Goal: Task Accomplishment & Management: Manage account settings

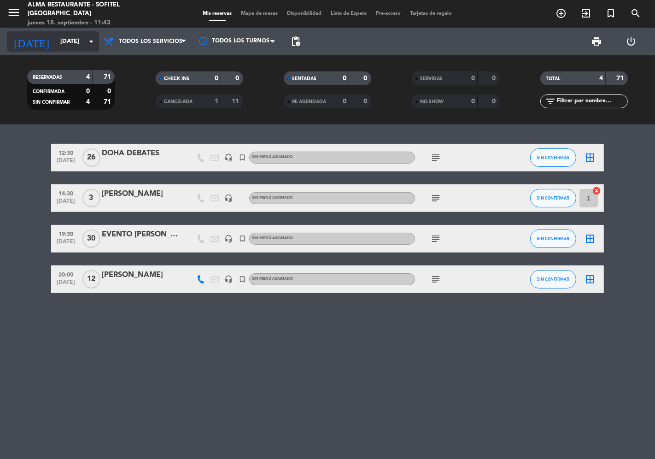
click at [56, 44] on input "[DATE]" at bounding box center [96, 41] width 80 height 17
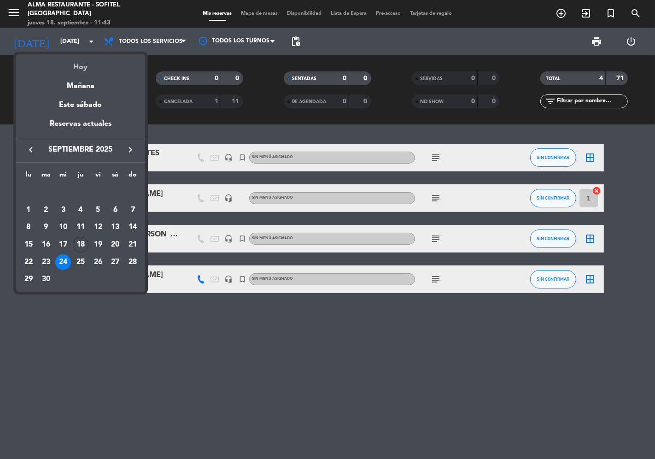
click at [66, 69] on div "Hoy" at bounding box center [80, 63] width 129 height 19
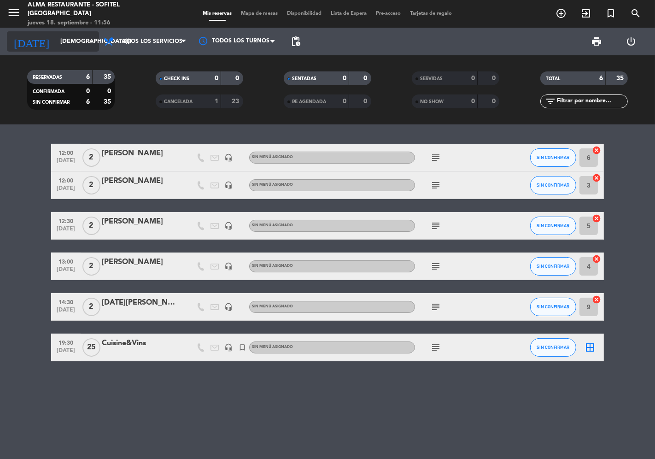
click at [56, 45] on input "[DEMOGRAPHIC_DATA][DATE]" at bounding box center [96, 41] width 80 height 17
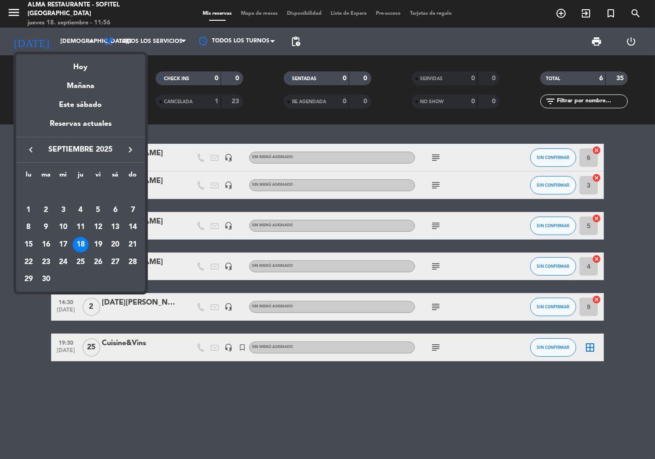
click at [131, 150] on icon "keyboard_arrow_right" at bounding box center [130, 149] width 11 height 11
click at [100, 211] on div "3" at bounding box center [98, 210] width 16 height 16
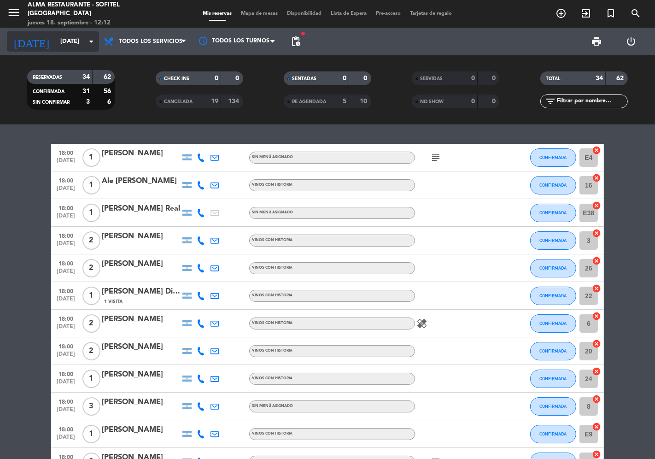
click at [59, 45] on input "[DATE]" at bounding box center [96, 41] width 80 height 17
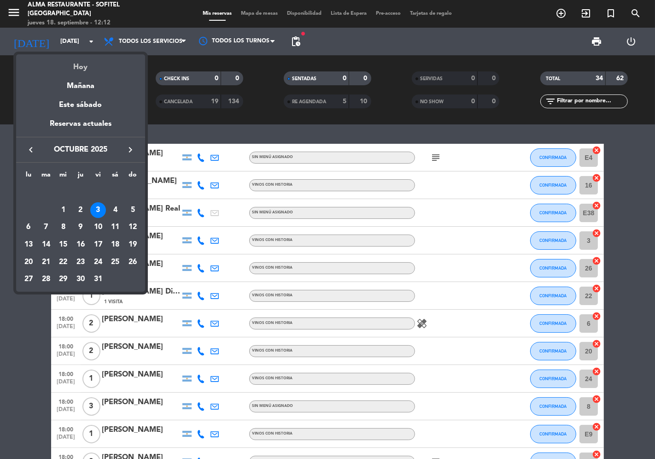
click at [80, 68] on div "Hoy" at bounding box center [80, 63] width 129 height 19
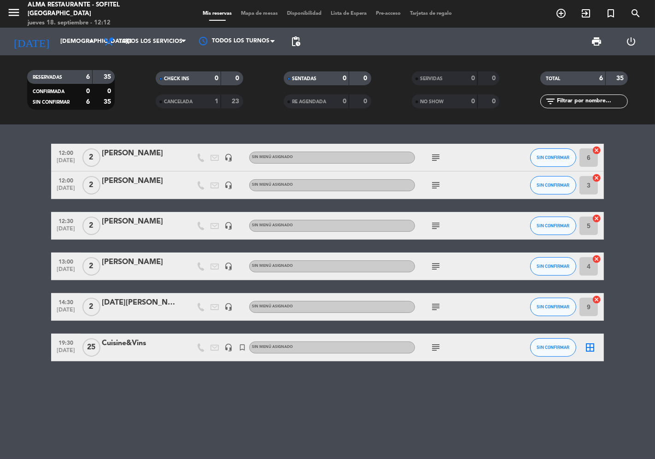
click at [434, 266] on icon "subject" at bounding box center [435, 266] width 11 height 11
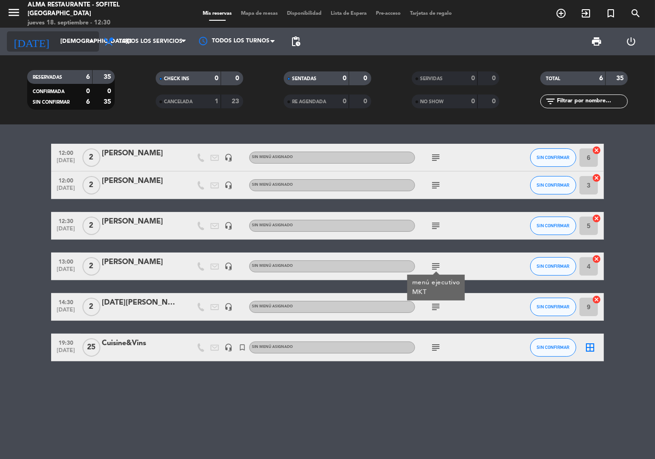
click at [56, 45] on input "[DEMOGRAPHIC_DATA][DATE]" at bounding box center [96, 41] width 80 height 17
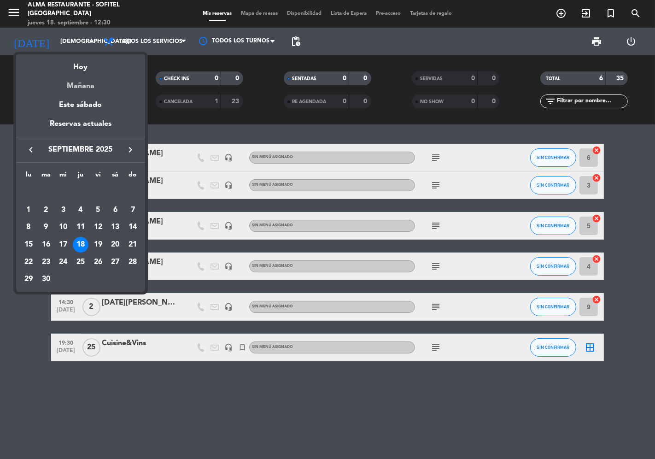
click at [91, 84] on div "Mañana" at bounding box center [80, 82] width 129 height 19
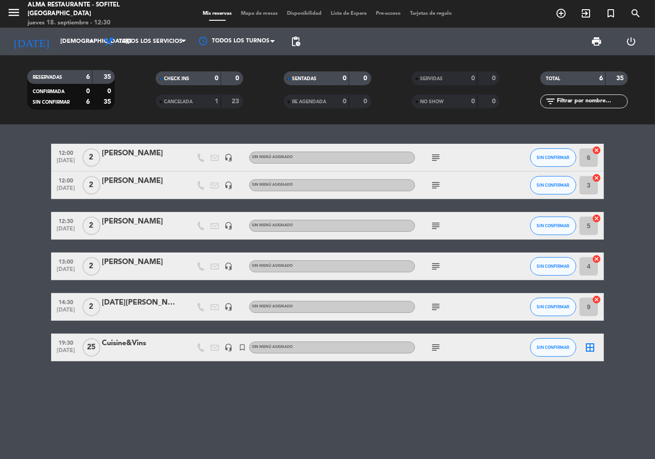
type input "[DATE]"
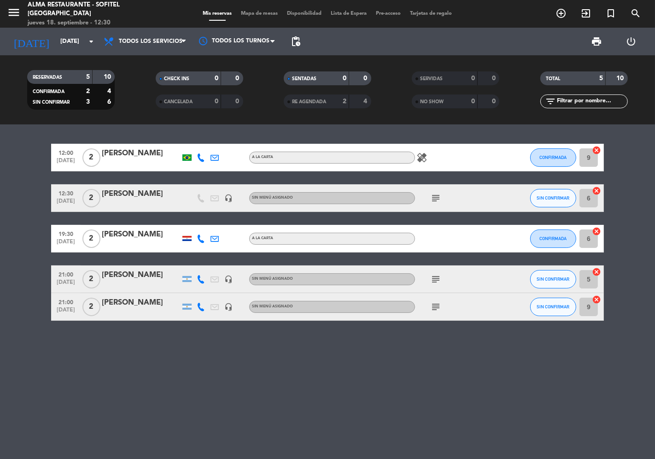
click at [154, 278] on div "[PERSON_NAME]" at bounding box center [141, 275] width 78 height 12
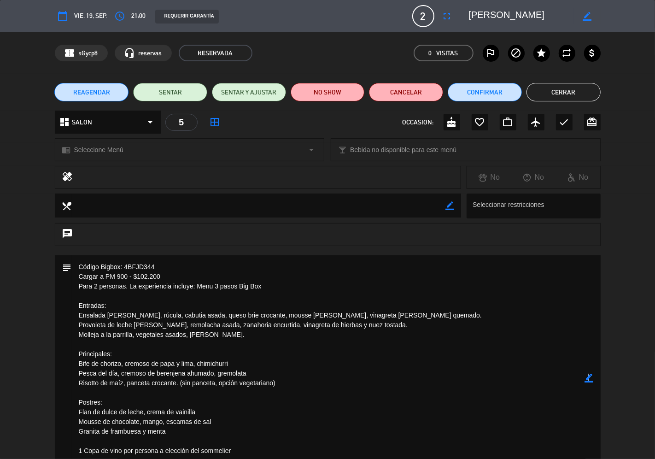
click at [588, 380] on icon "border_color" at bounding box center [589, 378] width 9 height 9
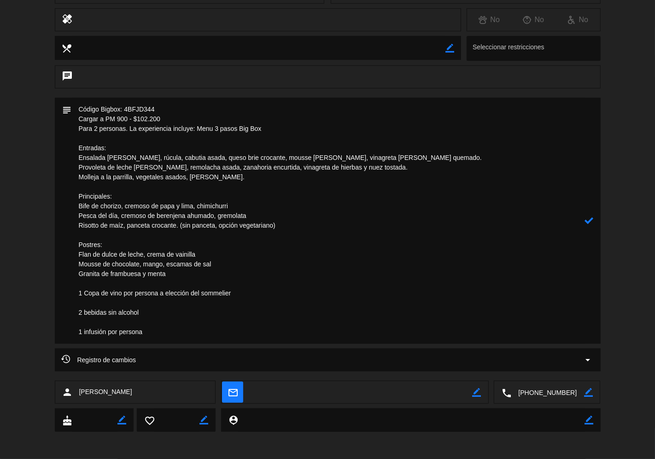
click at [126, 117] on textarea at bounding box center [328, 221] width 513 height 246
type textarea "Código Bigbox: 4BFJD344 Cargar a PM 9005 - $102.200 Para 2 personas. La experie…"
click at [592, 219] on icon at bounding box center [589, 220] width 9 height 9
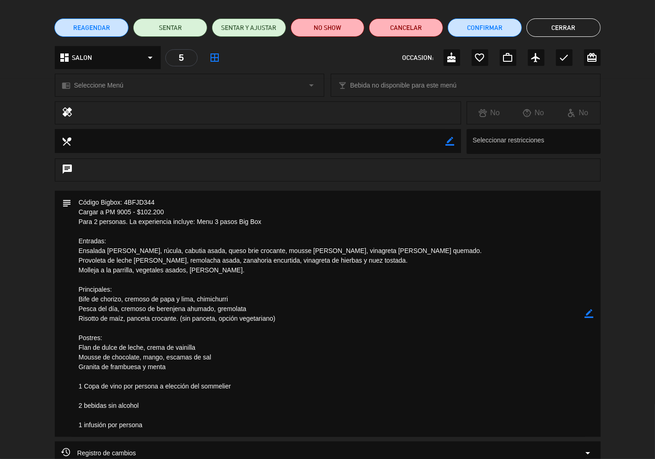
scroll to position [55, 0]
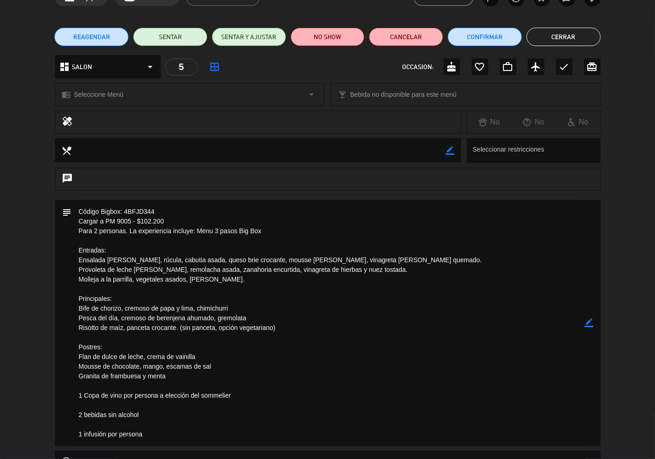
click at [558, 30] on button "Cerrar" at bounding box center [564, 37] width 74 height 18
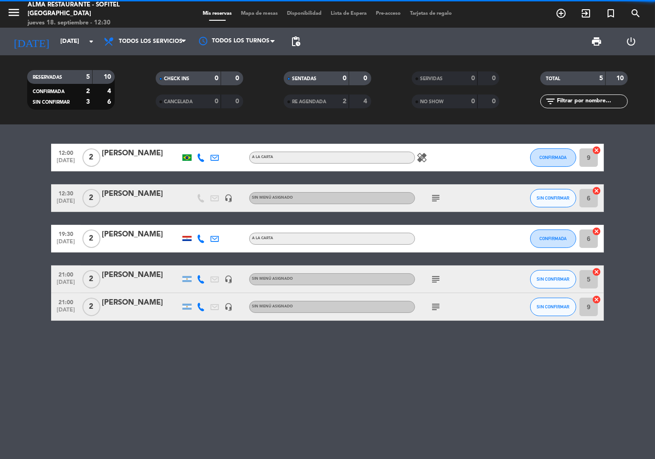
click at [123, 302] on div "[PERSON_NAME]" at bounding box center [141, 303] width 78 height 12
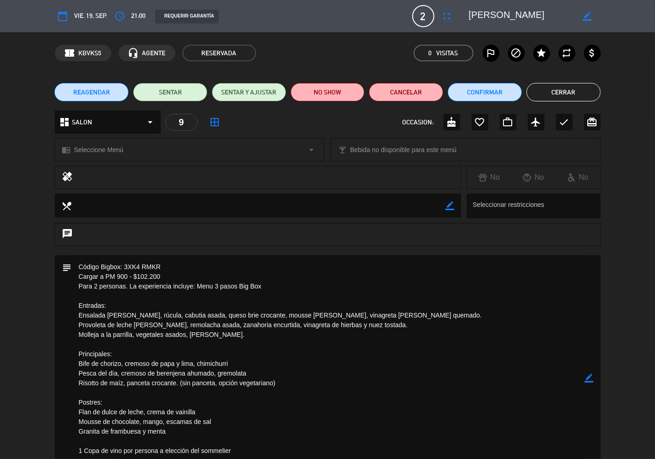
click at [590, 378] on icon "border_color" at bounding box center [589, 378] width 9 height 9
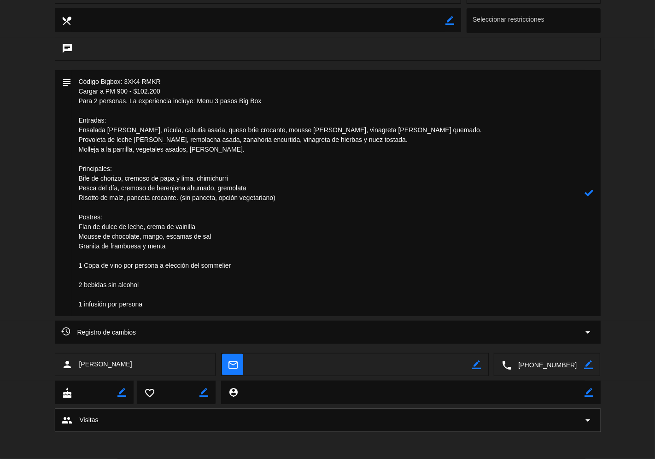
click at [128, 90] on textarea at bounding box center [328, 193] width 513 height 246
type textarea "Código Bigbox: 3XK4 RMKR Cargar a PM 9005 - $102.200 Para 2 personas. La experi…"
click at [591, 192] on icon at bounding box center [589, 192] width 9 height 9
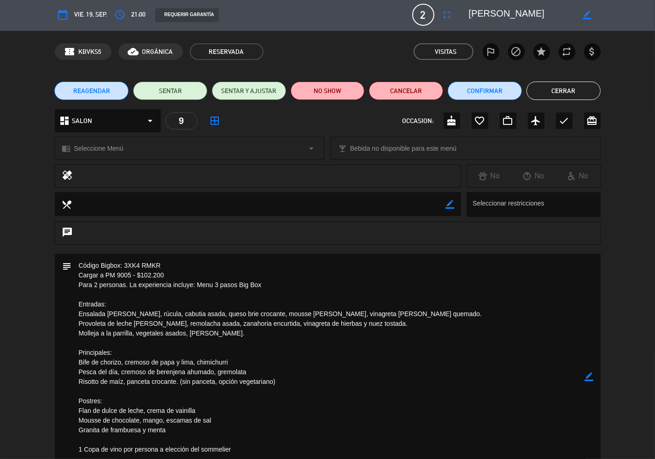
scroll to position [0, 0]
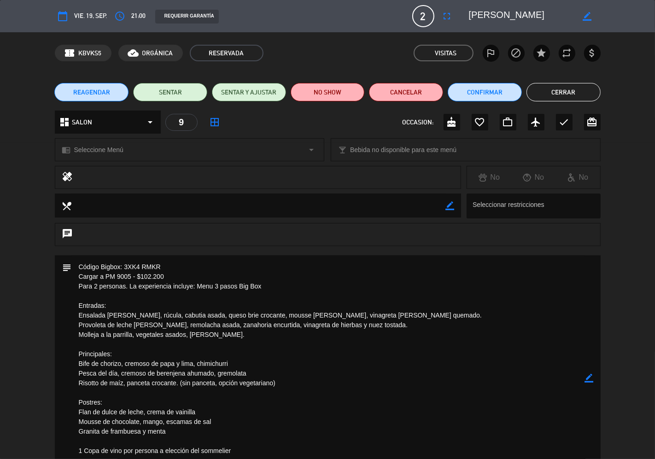
click at [562, 97] on button "Cerrar" at bounding box center [564, 92] width 74 height 18
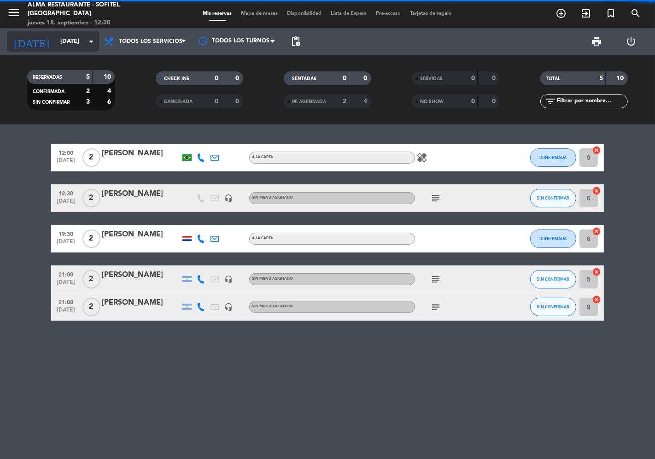
click at [65, 45] on input "[DATE]" at bounding box center [96, 41] width 80 height 17
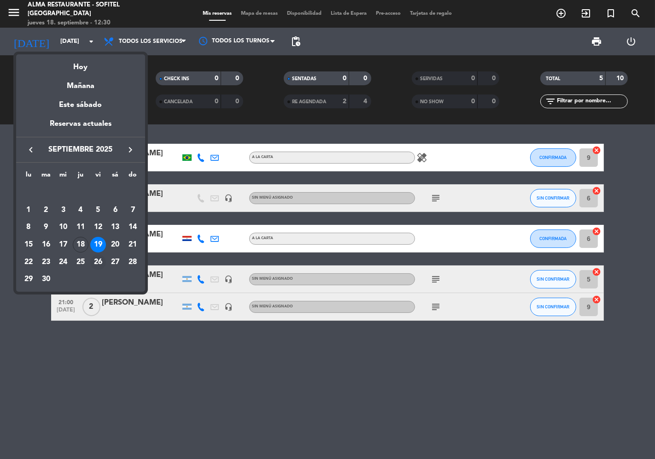
click at [98, 262] on div "26" at bounding box center [98, 262] width 16 height 16
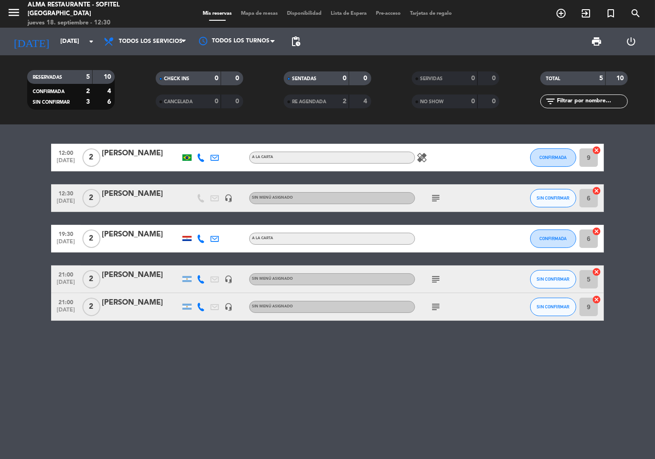
type input "[DATE]"
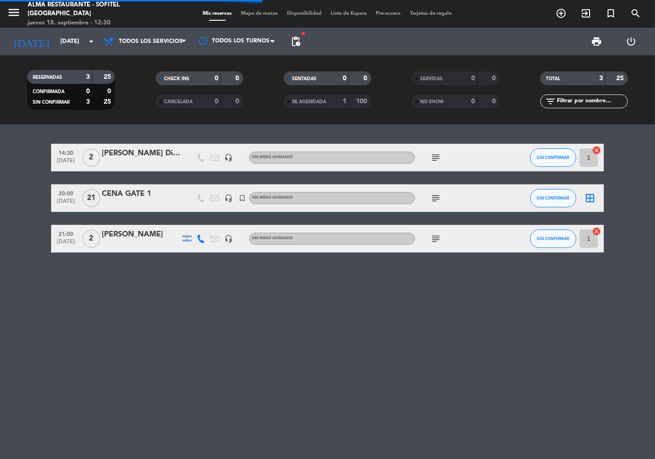
click at [121, 237] on div "[PERSON_NAME]" at bounding box center [141, 235] width 78 height 12
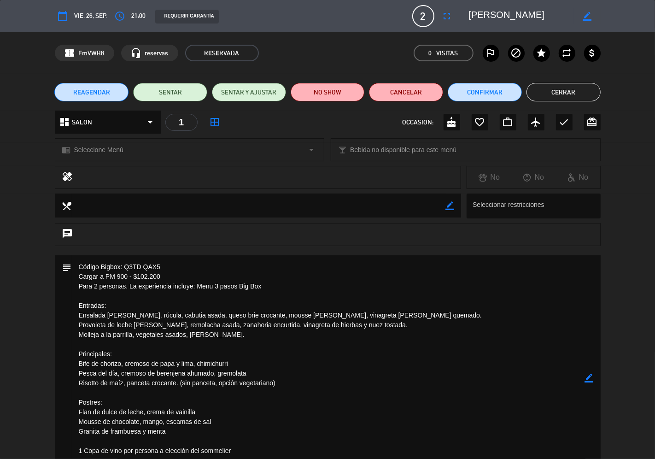
click at [588, 378] on icon "border_color" at bounding box center [589, 378] width 9 height 9
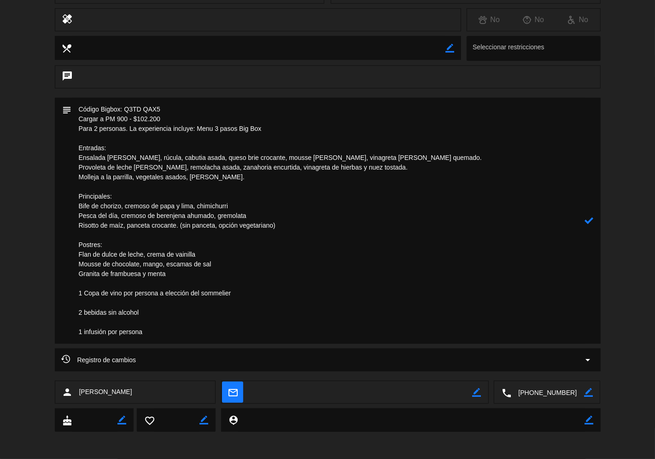
click at [127, 118] on textarea at bounding box center [328, 221] width 513 height 246
type textarea "Código Bigbox: Q3TD QAX5 Cargar a PM 9005 - $102.200 Para 2 personas. La experi…"
click at [587, 222] on icon at bounding box center [589, 220] width 9 height 9
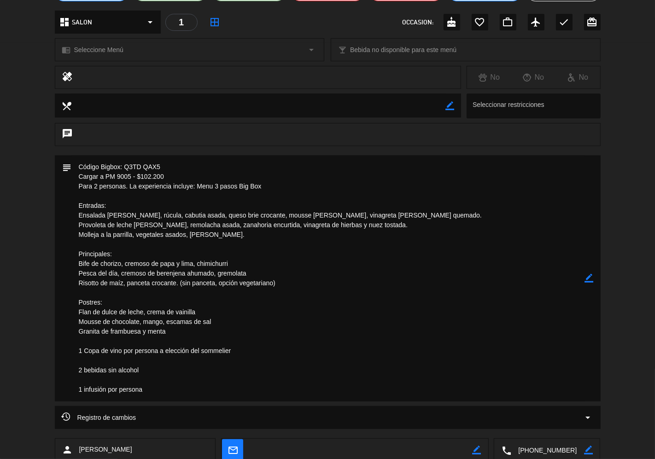
scroll to position [0, 0]
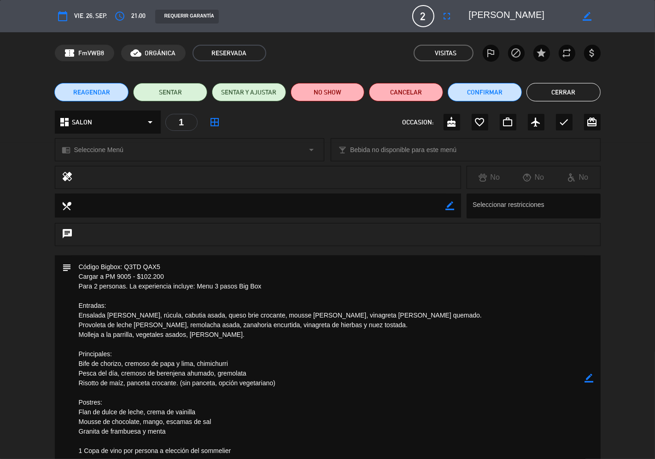
click at [559, 93] on button "Cerrar" at bounding box center [564, 92] width 74 height 18
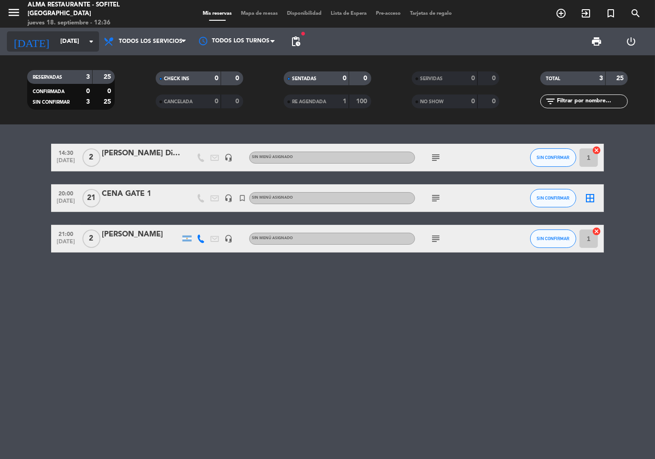
click at [62, 46] on input "[DATE]" at bounding box center [96, 41] width 80 height 17
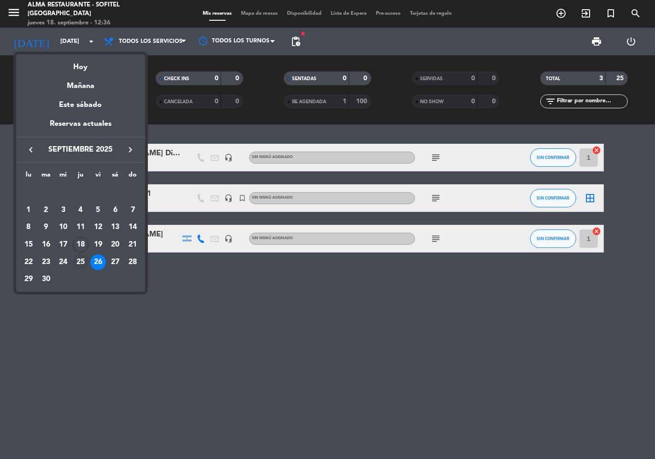
click at [81, 263] on div "25" at bounding box center [81, 262] width 16 height 16
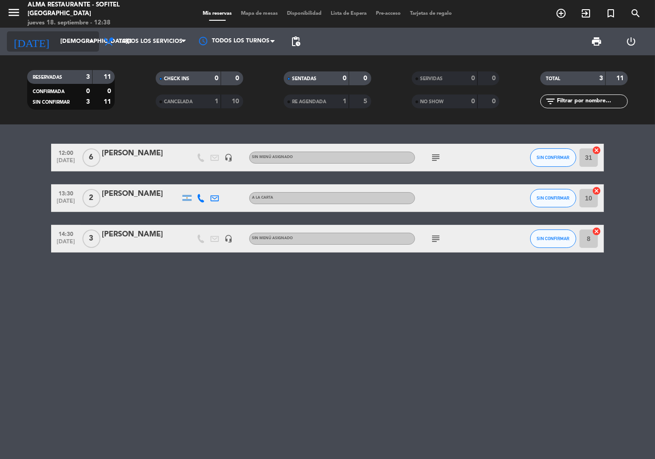
click at [56, 44] on input "[DEMOGRAPHIC_DATA][DATE]" at bounding box center [96, 41] width 80 height 17
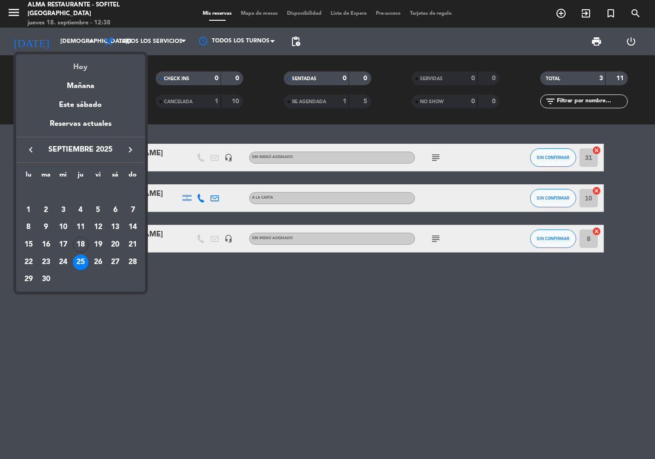
click at [59, 65] on div "Hoy" at bounding box center [80, 63] width 129 height 19
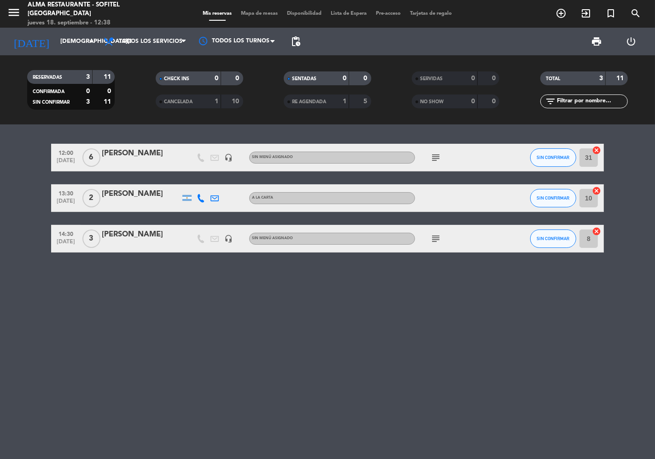
type input "[DEMOGRAPHIC_DATA][DATE]"
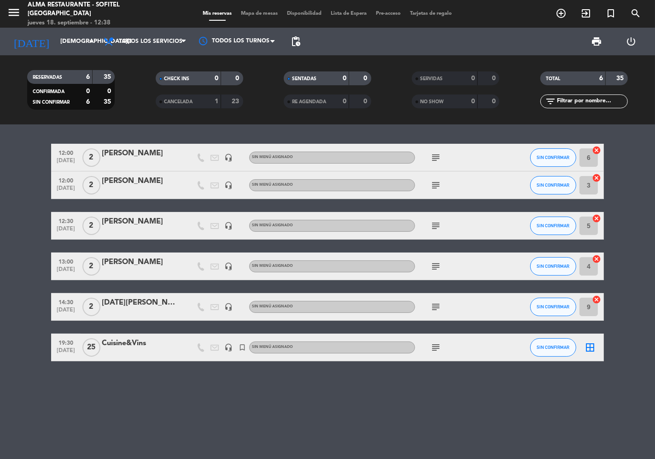
click at [436, 186] on icon "subject" at bounding box center [435, 185] width 11 height 11
